Goal: Navigation & Orientation: Find specific page/section

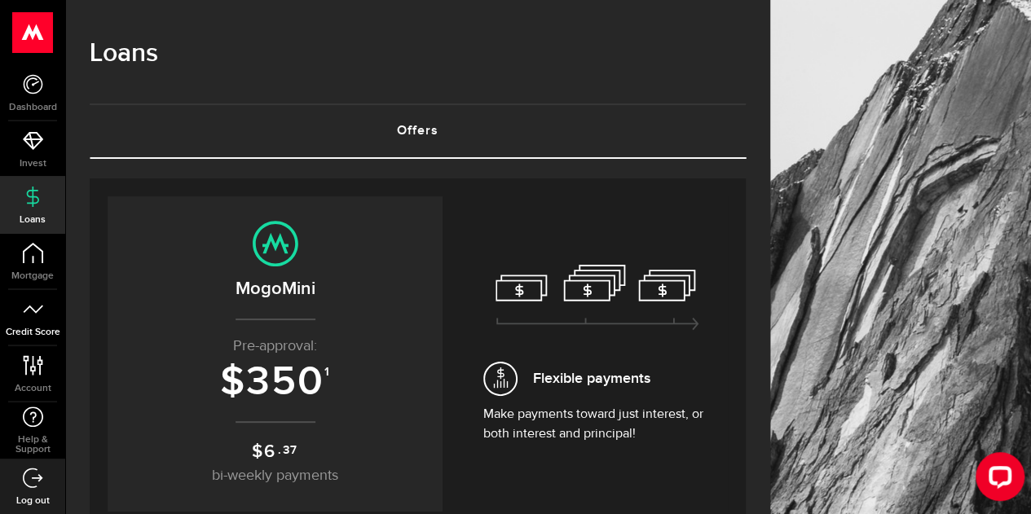
click at [37, 306] on icon at bounding box center [33, 309] width 20 height 20
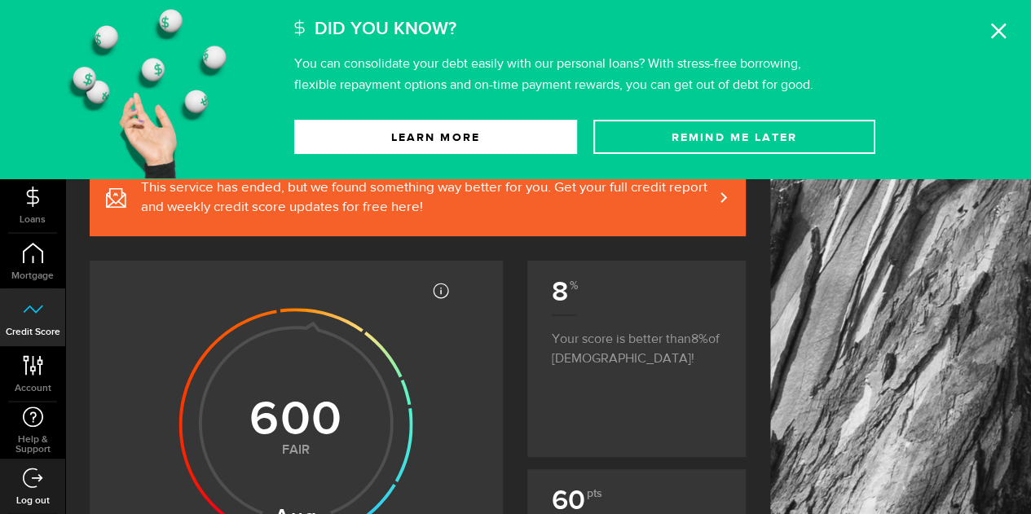
click at [992, 27] on icon at bounding box center [998, 31] width 16 height 16
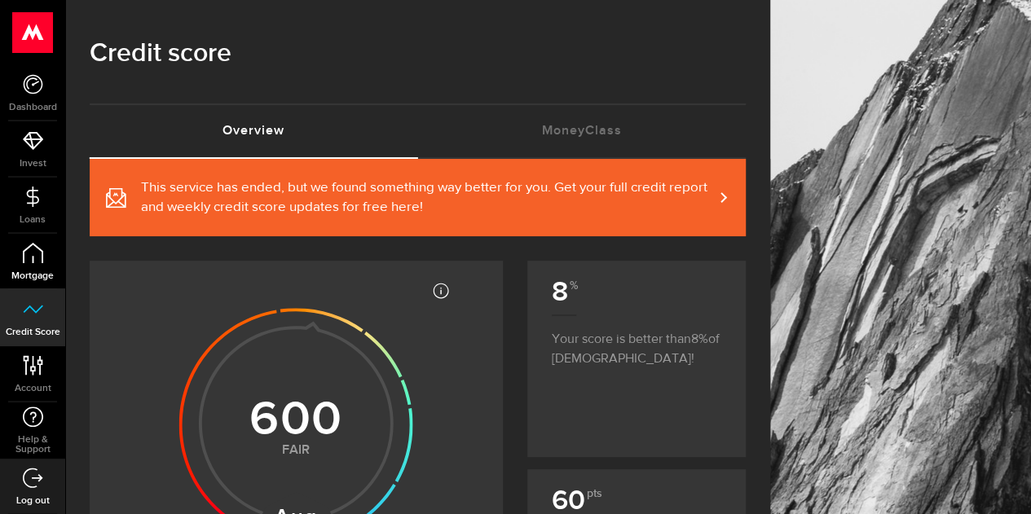
click at [40, 266] on link "Mortgage" at bounding box center [32, 261] width 65 height 55
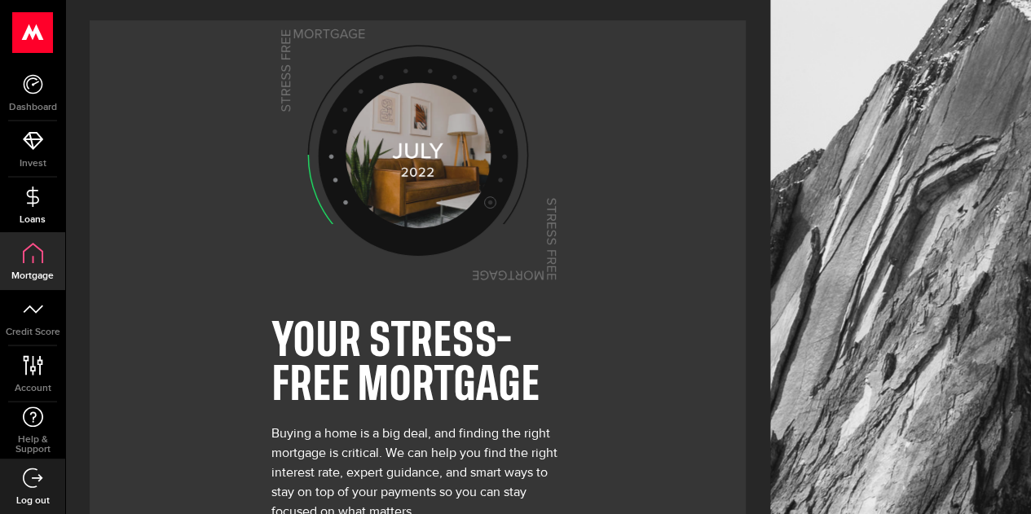
click at [42, 199] on icon at bounding box center [33, 197] width 20 height 20
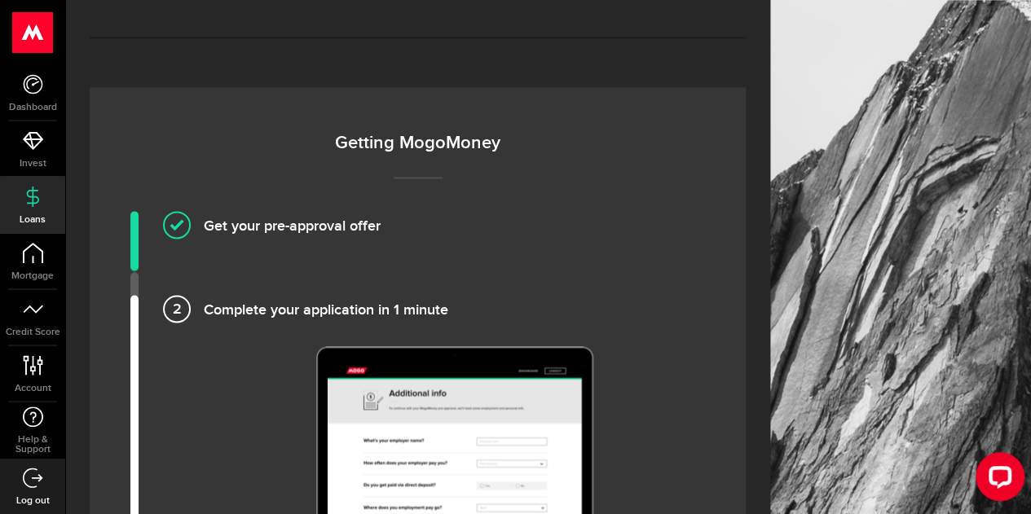
scroll to position [978, 0]
